Goal: Transaction & Acquisition: Purchase product/service

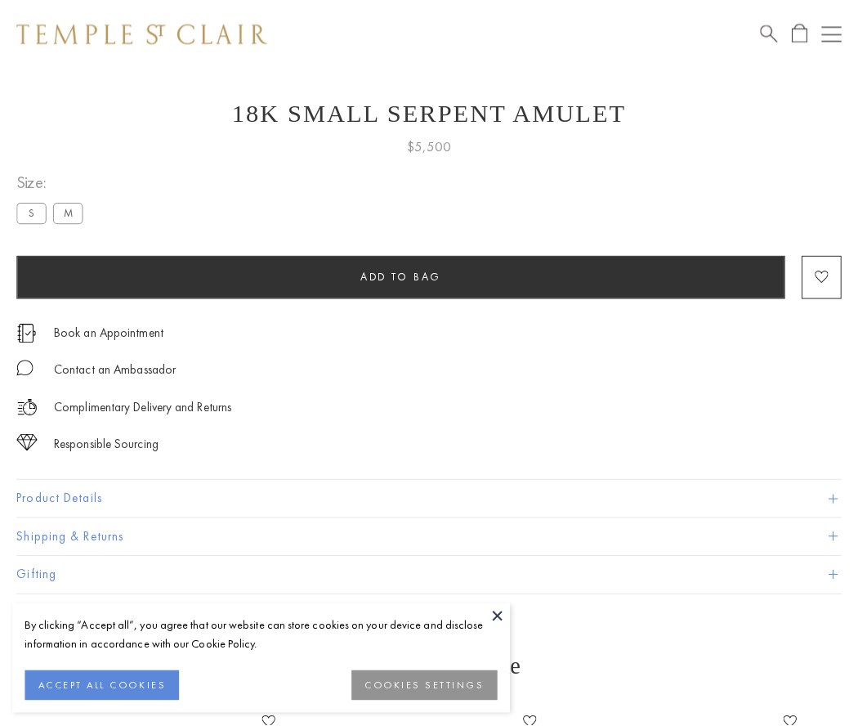
scroll to position [65, 0]
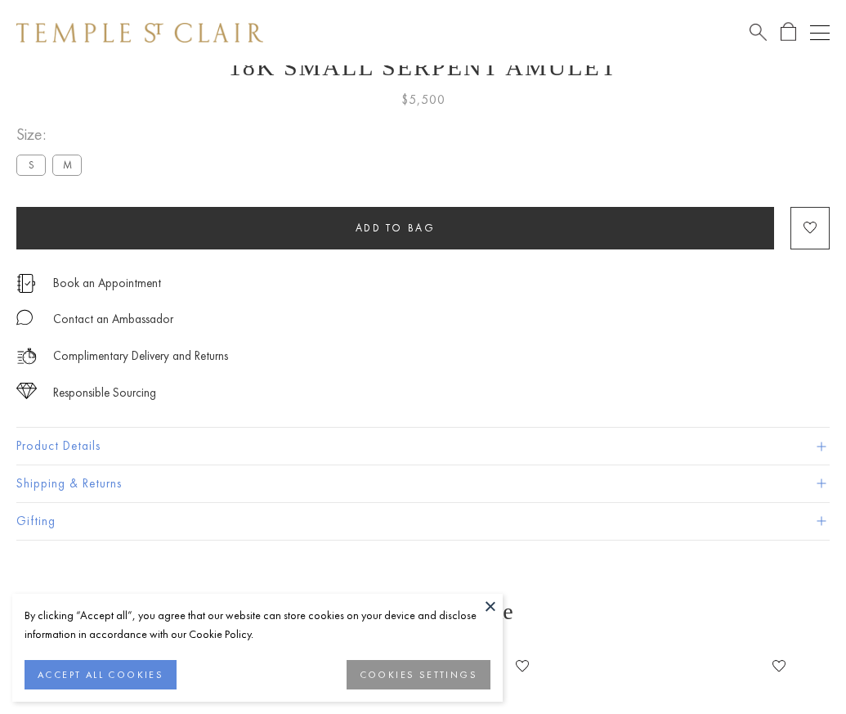
click at [395, 227] on span "Add to bag" at bounding box center [396, 228] width 80 height 14
